Goal: Find specific page/section: Find specific page/section

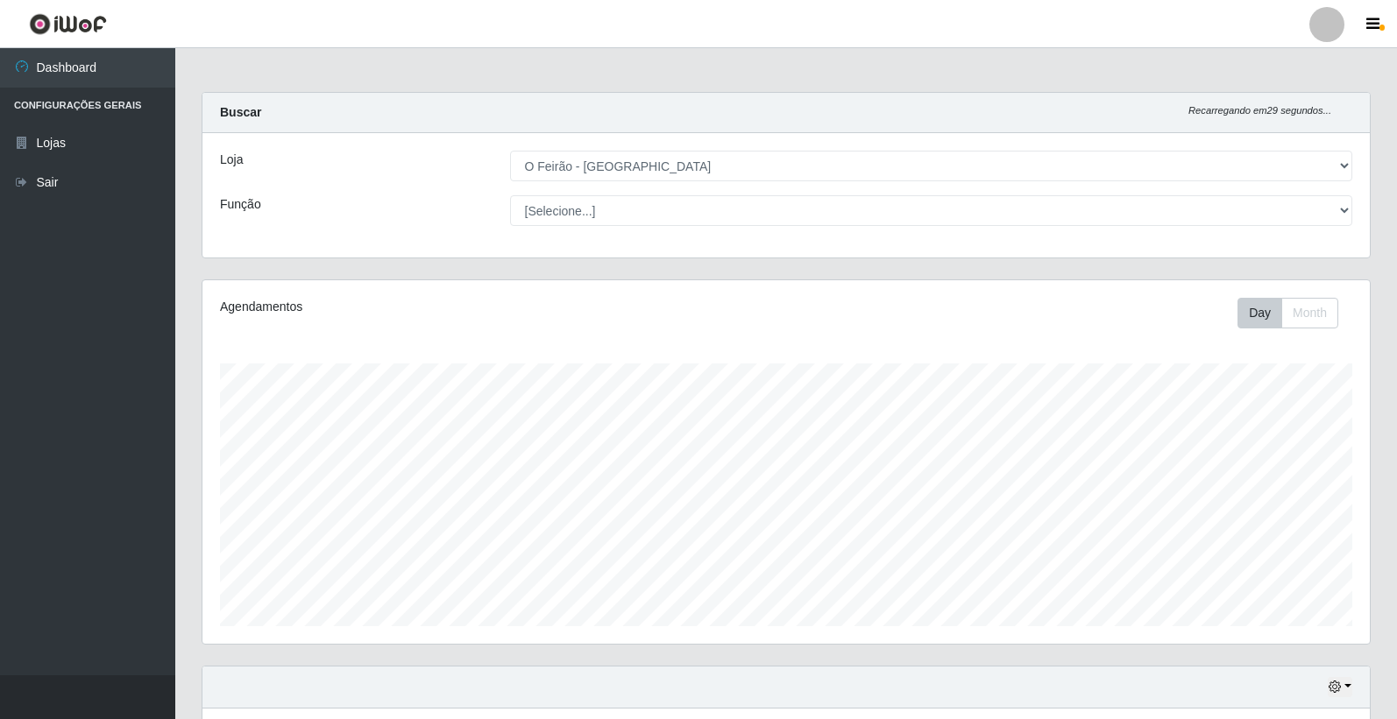
select select "327"
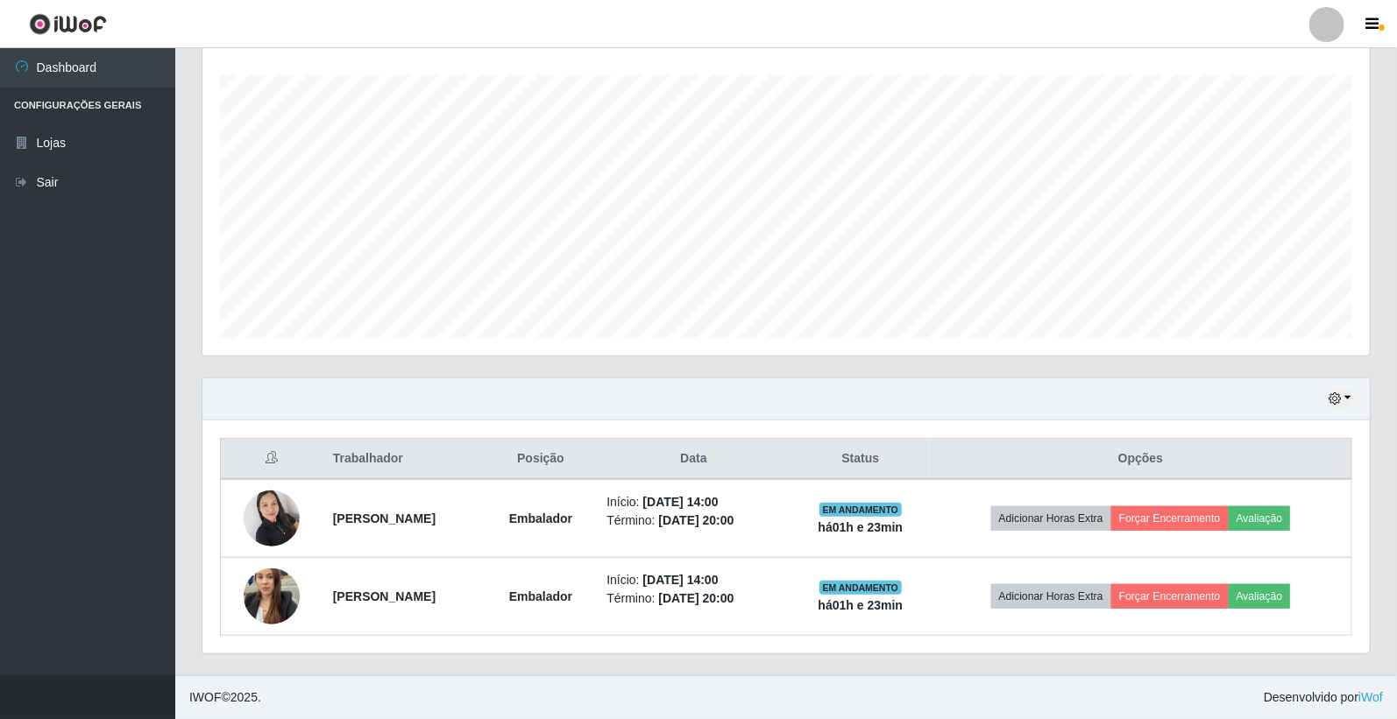
scroll to position [363, 1167]
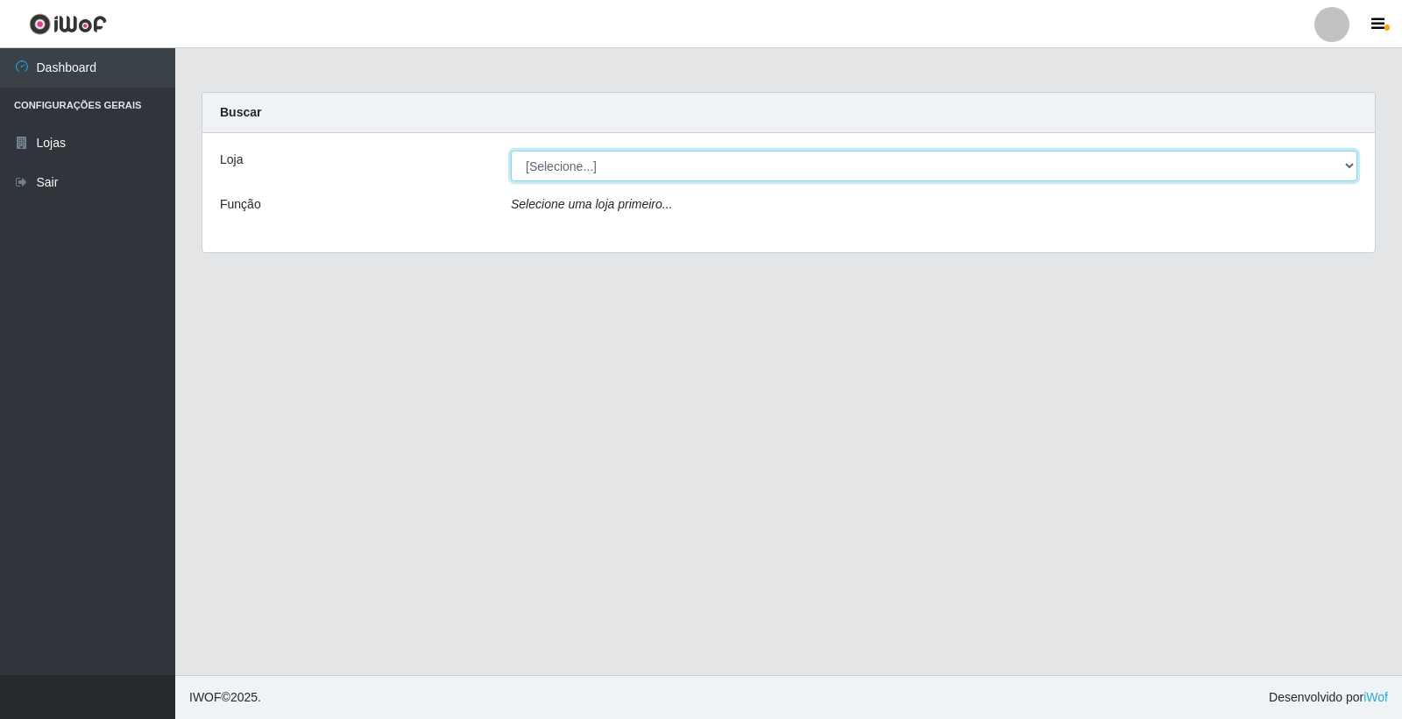
click at [543, 166] on select "[Selecione...] O Feirão - [GEOGRAPHIC_DATA]" at bounding box center [934, 166] width 846 height 31
select select "327"
click at [511, 151] on select "[Selecione...] O Feirão - [GEOGRAPHIC_DATA]" at bounding box center [934, 166] width 846 height 31
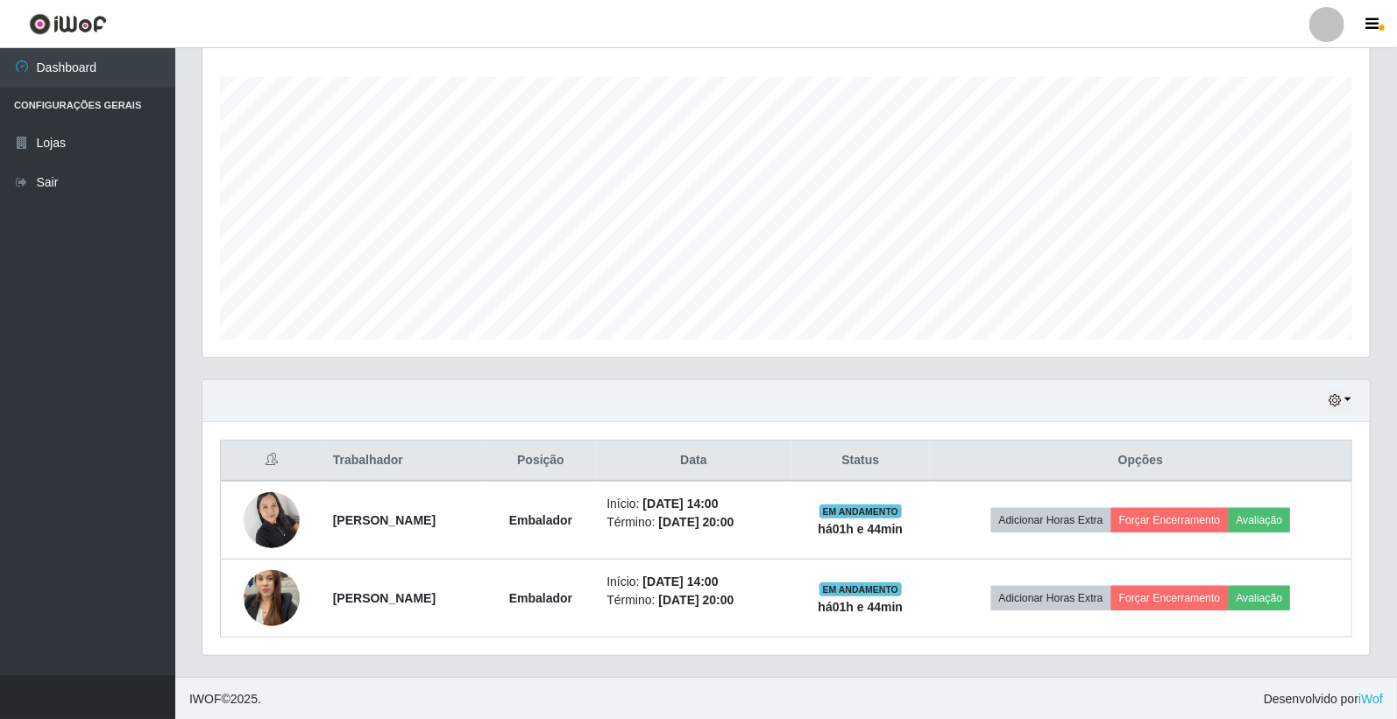
scroll to position [289, 0]
